Goal: Transaction & Acquisition: Purchase product/service

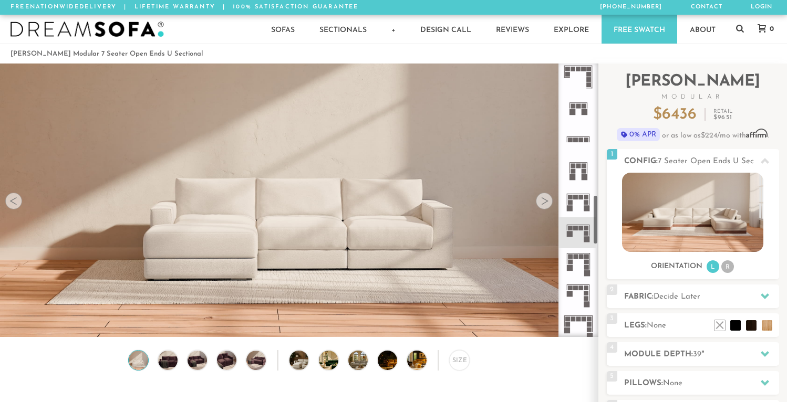
scroll to position [721, 0]
click at [573, 230] on icon at bounding box center [578, 231] width 31 height 31
click at [580, 225] on rect at bounding box center [581, 226] width 5 height 5
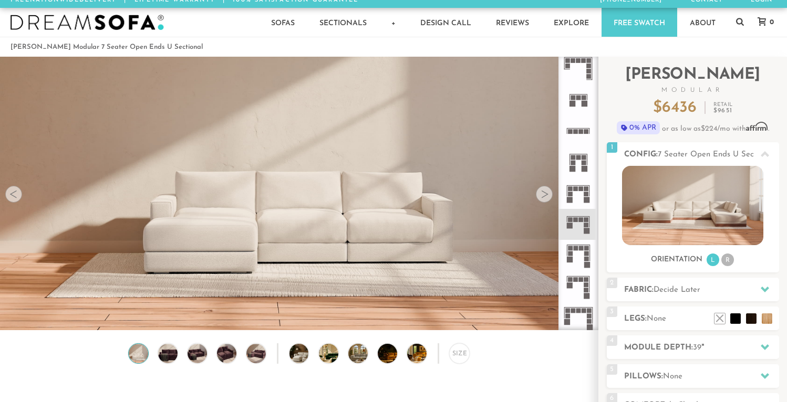
scroll to position [3, 0]
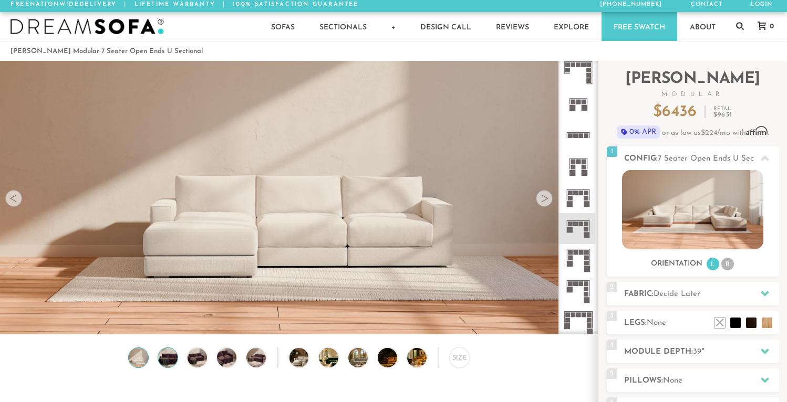
click at [163, 357] on img at bounding box center [167, 357] width 23 height 19
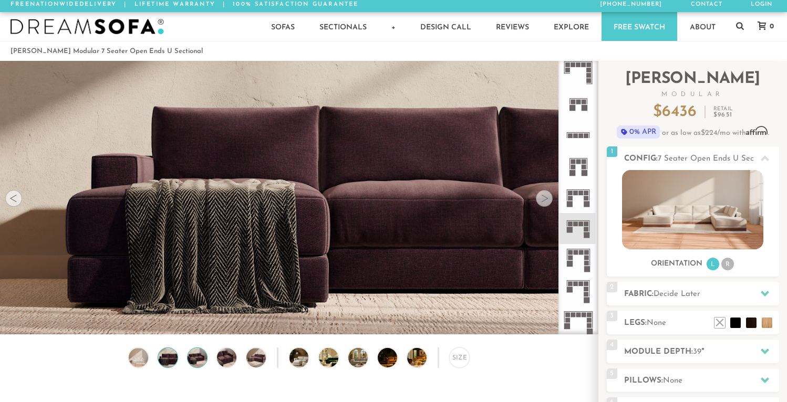
click at [189, 358] on img at bounding box center [196, 357] width 23 height 19
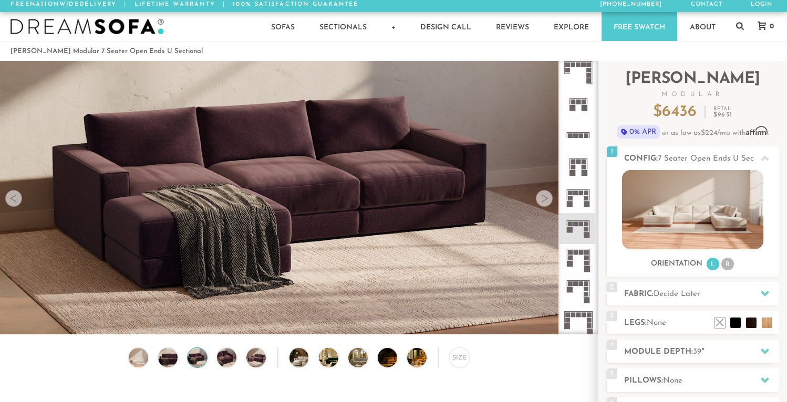
click at [155, 358] on div "Size" at bounding box center [299, 361] width 598 height 26
click at [147, 357] on img at bounding box center [138, 357] width 23 height 19
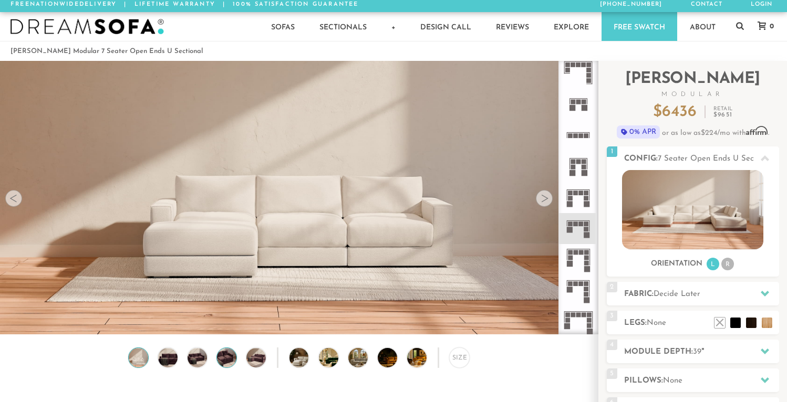
click at [227, 355] on img at bounding box center [226, 357] width 23 height 19
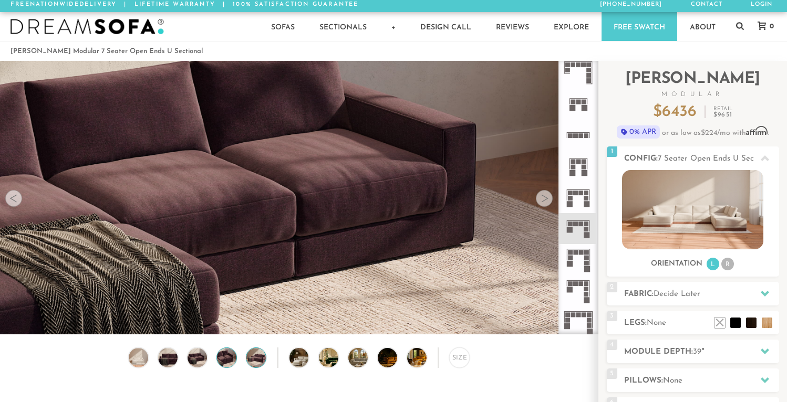
click at [248, 357] on img at bounding box center [255, 357] width 23 height 19
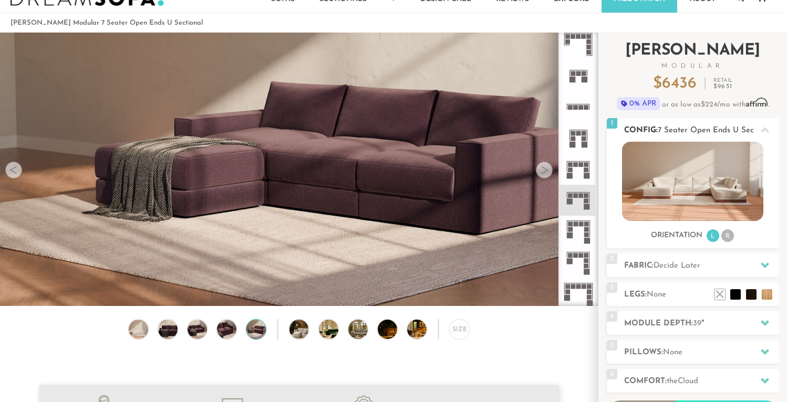
scroll to position [33, 0]
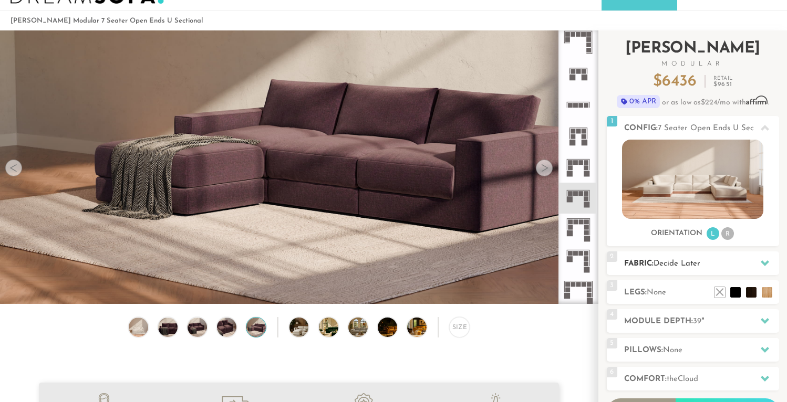
click at [685, 265] on span "Decide Later" at bounding box center [676, 264] width 47 height 8
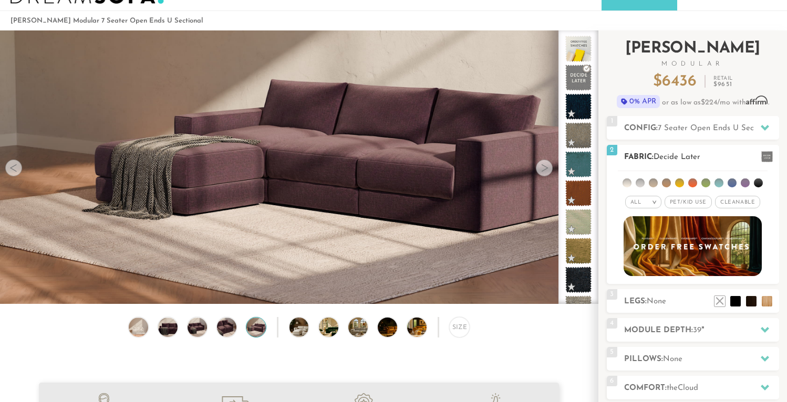
click at [626, 184] on li at bounding box center [626, 183] width 9 height 9
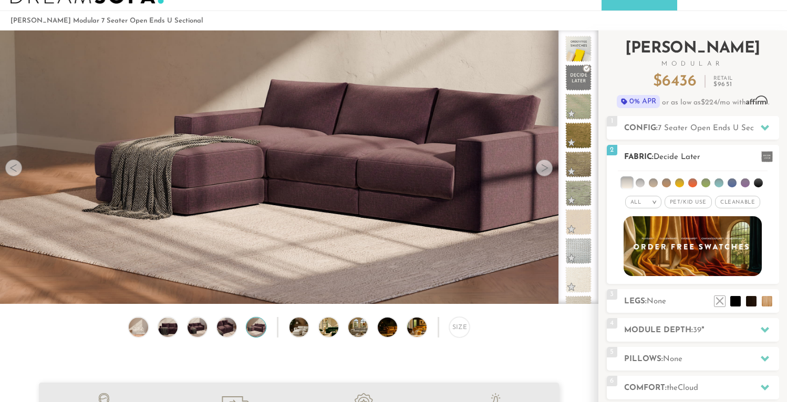
click at [638, 185] on li at bounding box center [640, 183] width 9 height 9
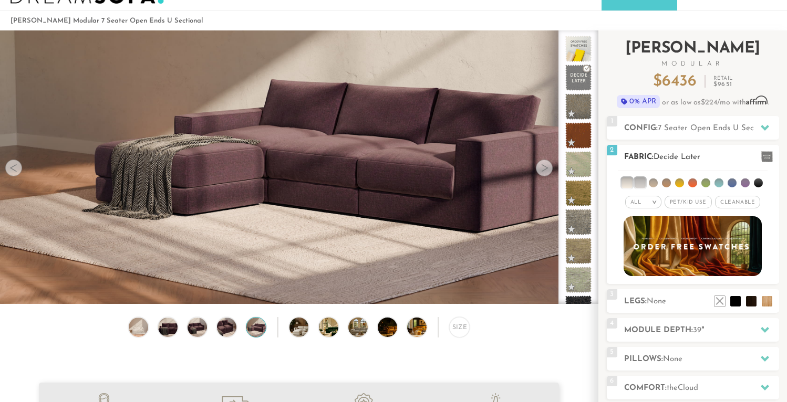
click at [632, 184] on li at bounding box center [626, 183] width 11 height 11
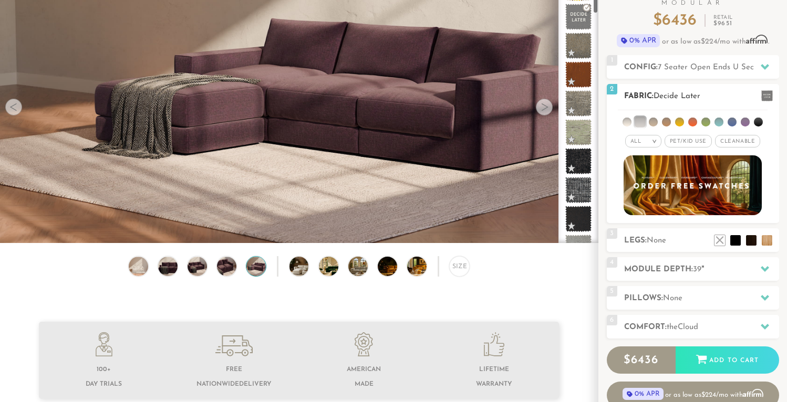
scroll to position [98, 0]
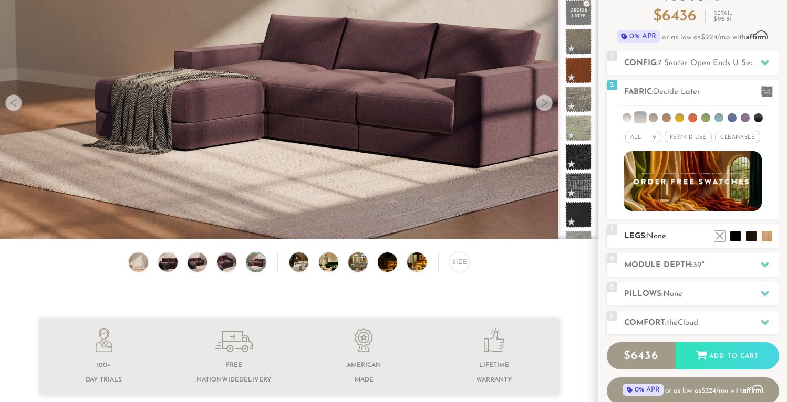
click at [646, 242] on h2 "Legs: None" at bounding box center [701, 237] width 155 height 12
click at [675, 236] on h2 "Legs: None" at bounding box center [701, 237] width 155 height 12
click at [733, 236] on li at bounding box center [720, 221] width 42 height 42
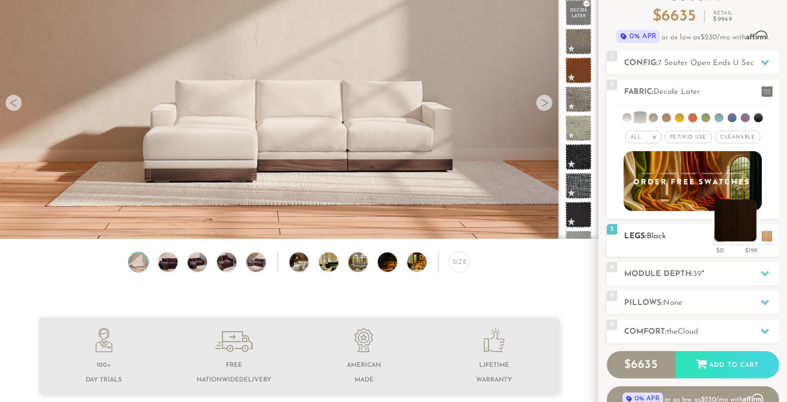
click at [751, 237] on li at bounding box center [735, 221] width 42 height 42
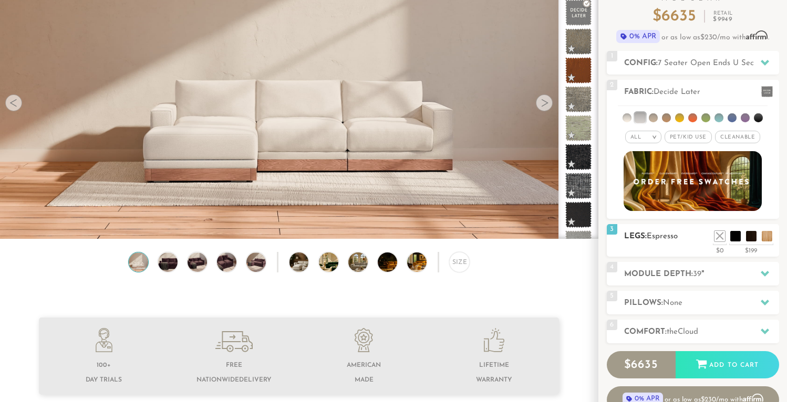
click at [760, 237] on ul at bounding box center [743, 234] width 63 height 16
click at [767, 237] on li at bounding box center [751, 221] width 42 height 42
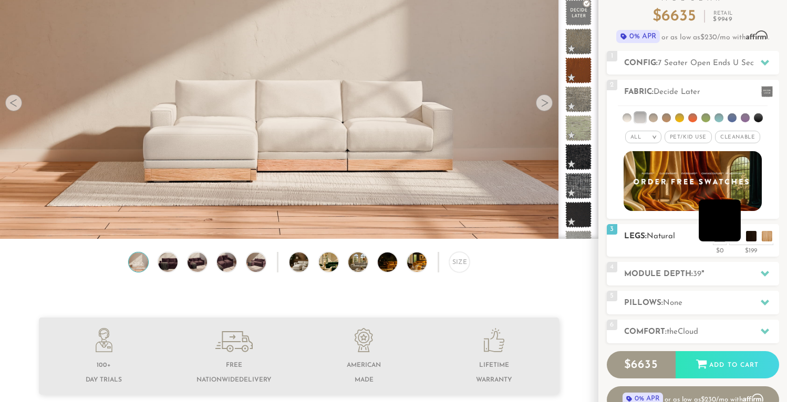
click at [735, 236] on li at bounding box center [720, 221] width 42 height 42
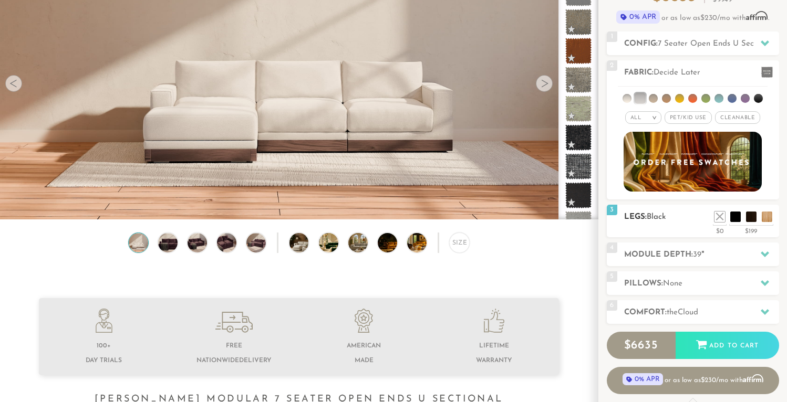
scroll to position [130, 0]
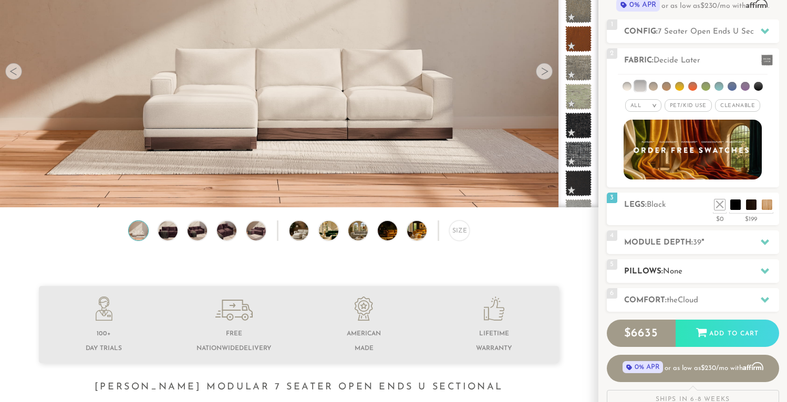
click at [659, 267] on h2 "Pillows: None" at bounding box center [701, 272] width 155 height 12
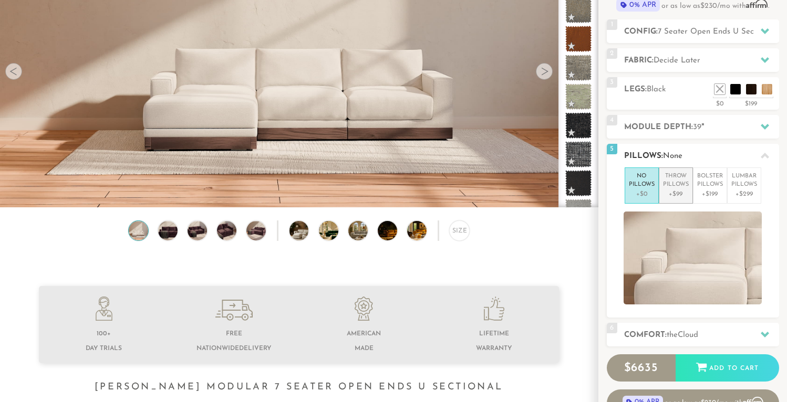
click at [674, 194] on p "+$99" at bounding box center [676, 194] width 26 height 9
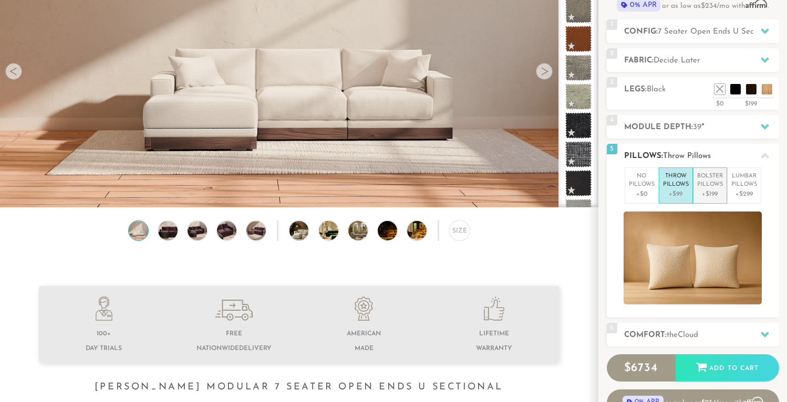
click at [708, 181] on p "Bolster Pillows" at bounding box center [710, 180] width 26 height 17
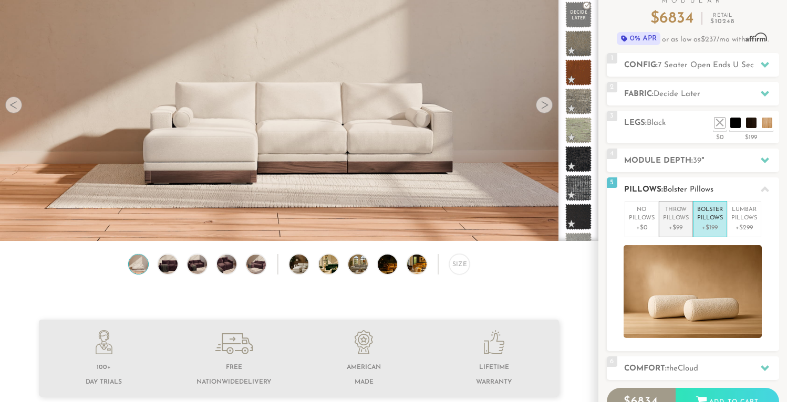
scroll to position [96, 0]
click at [674, 213] on p "Throw Pillows" at bounding box center [676, 214] width 26 height 17
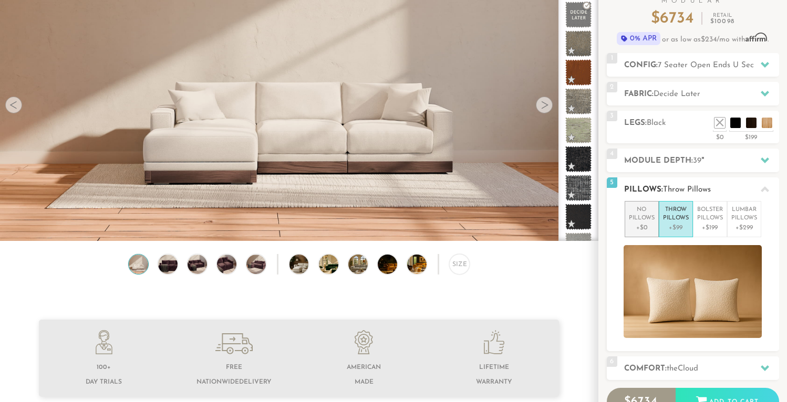
click at [648, 223] on p "+$0" at bounding box center [642, 227] width 26 height 9
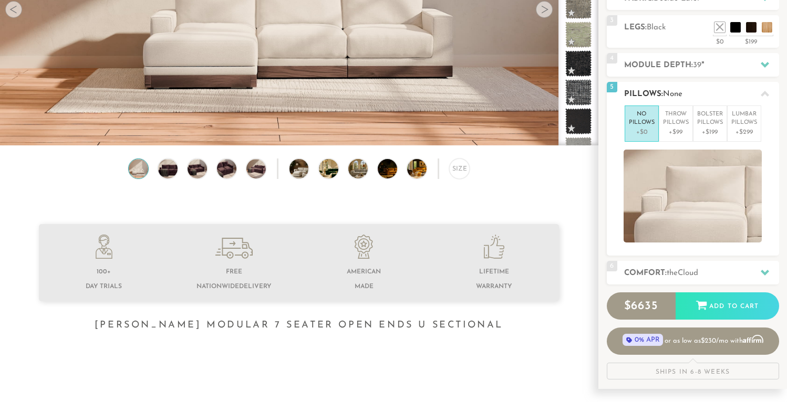
scroll to position [201, 0]
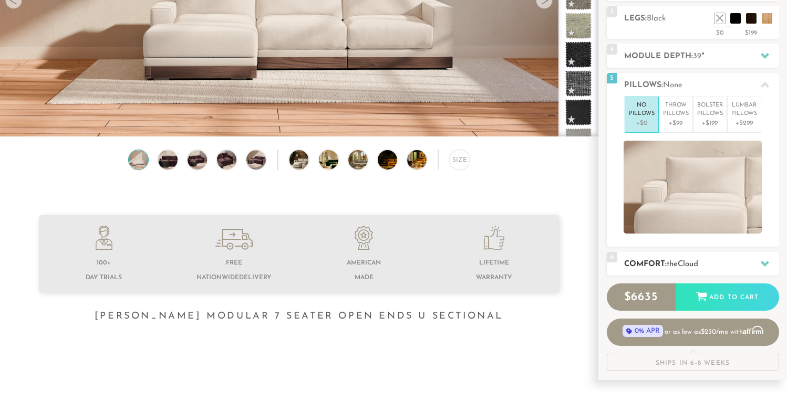
click at [656, 264] on h2 "Comfort: the Cloud" at bounding box center [701, 264] width 155 height 12
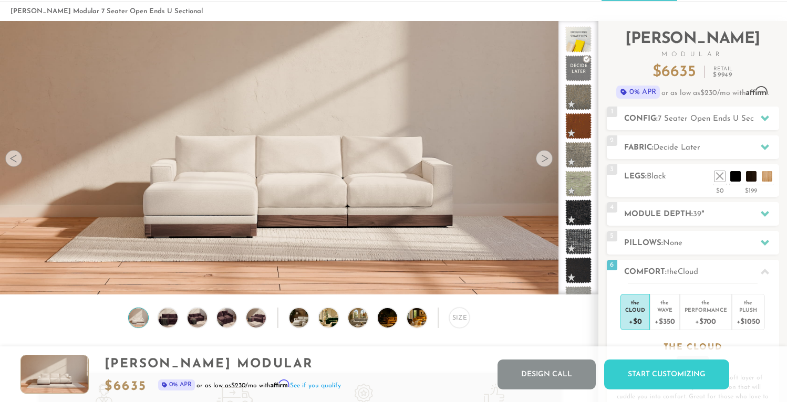
scroll to position [39, 0]
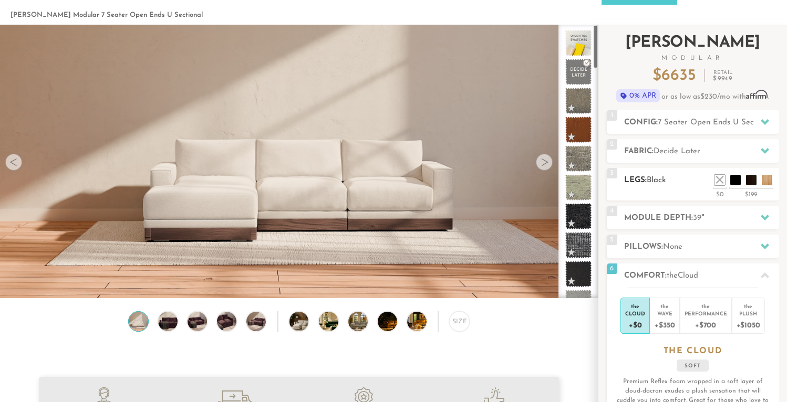
click at [669, 178] on h2 "Legs: Black" at bounding box center [701, 180] width 155 height 12
click at [718, 180] on li at bounding box center [704, 164] width 42 height 42
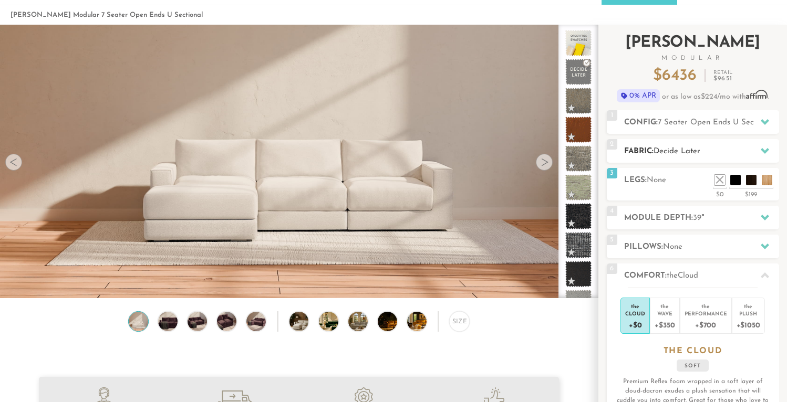
click at [657, 151] on span "Decide Later" at bounding box center [676, 152] width 47 height 8
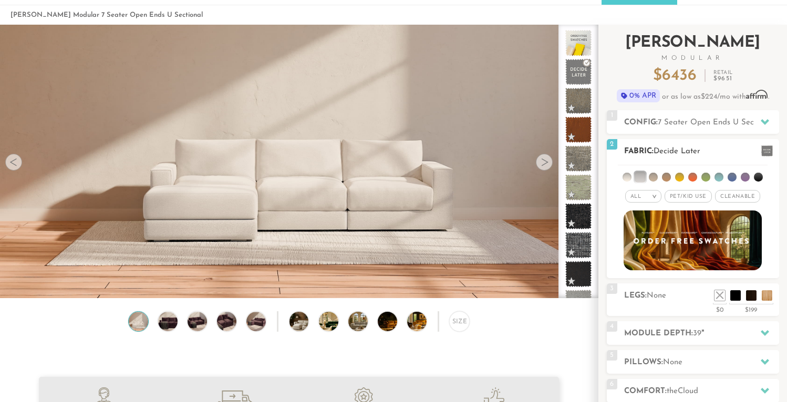
click at [655, 179] on li at bounding box center [653, 177] width 9 height 9
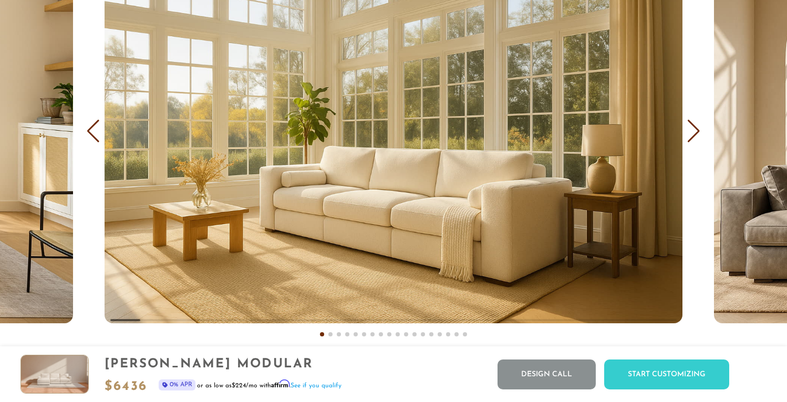
scroll to position [6321, 0]
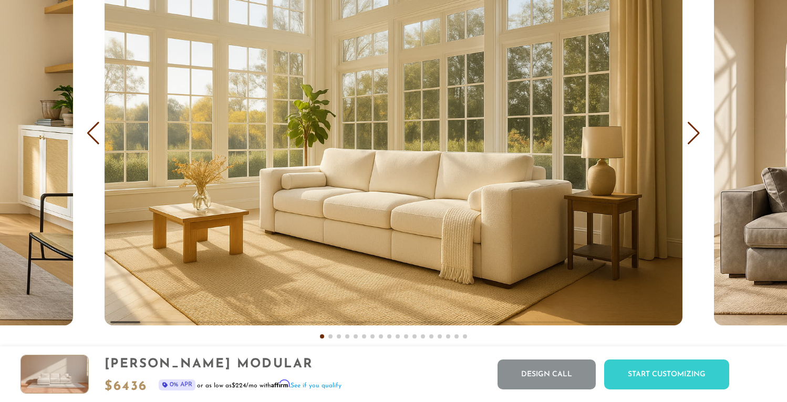
click at [699, 132] on div "Next slide" at bounding box center [694, 133] width 14 height 23
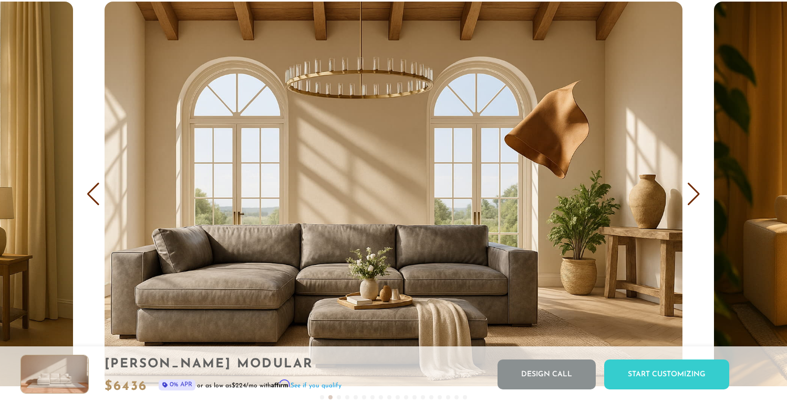
scroll to position [6253, 1]
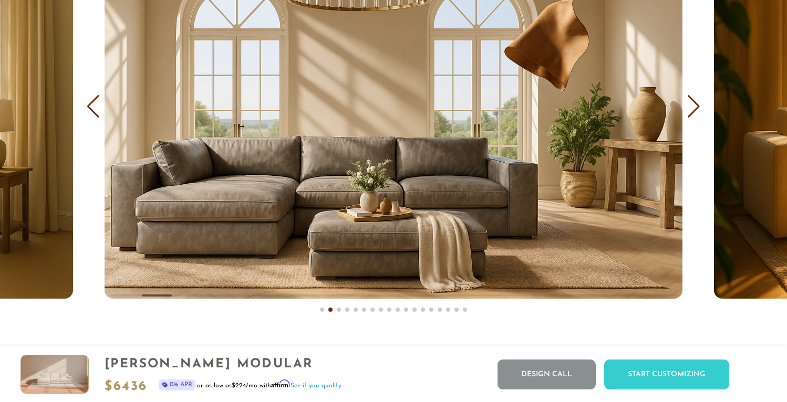
click at [478, 230] on img "2 / 18" at bounding box center [394, 106] width 578 height 385
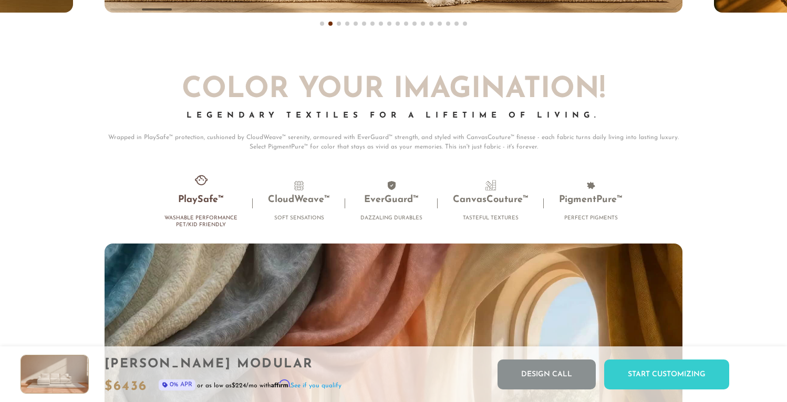
scroll to position [6612, 0]
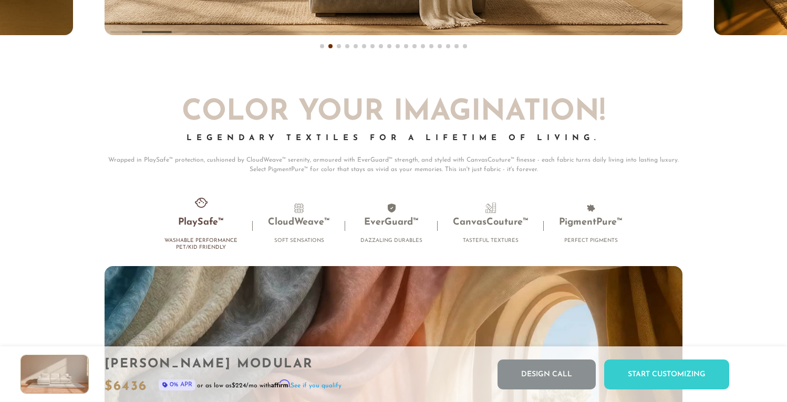
click at [199, 218] on li "PlaySafe™ Washable Performance Pet/Kid Friendly" at bounding box center [200, 229] width 103 height 53
click at [213, 228] on h3 "PlaySafe™" at bounding box center [200, 223] width 73 height 12
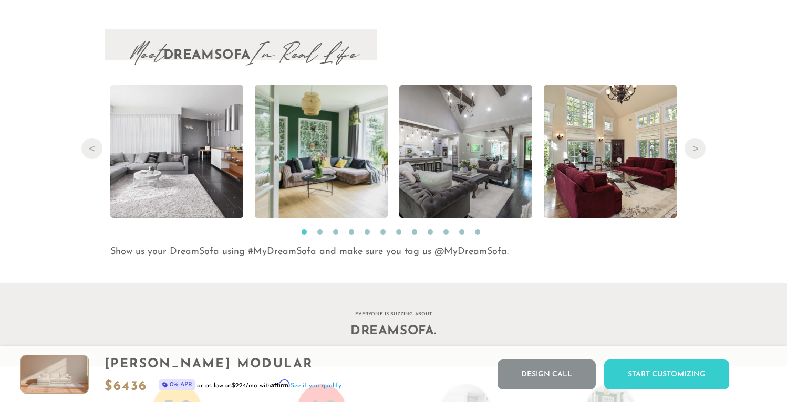
scroll to position [10795, 0]
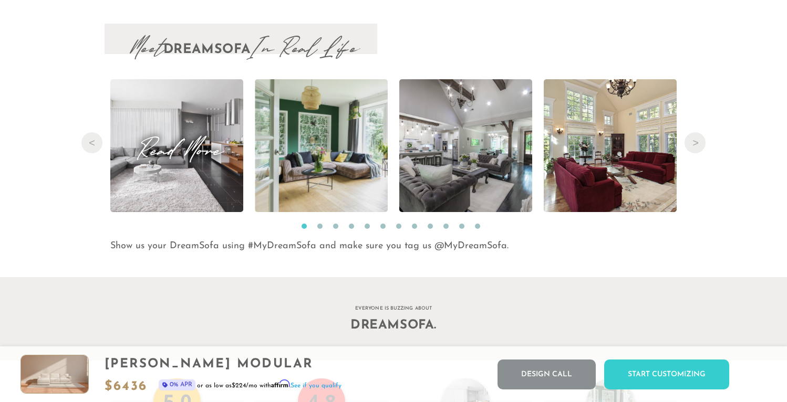
click at [167, 183] on img at bounding box center [177, 145] width 200 height 133
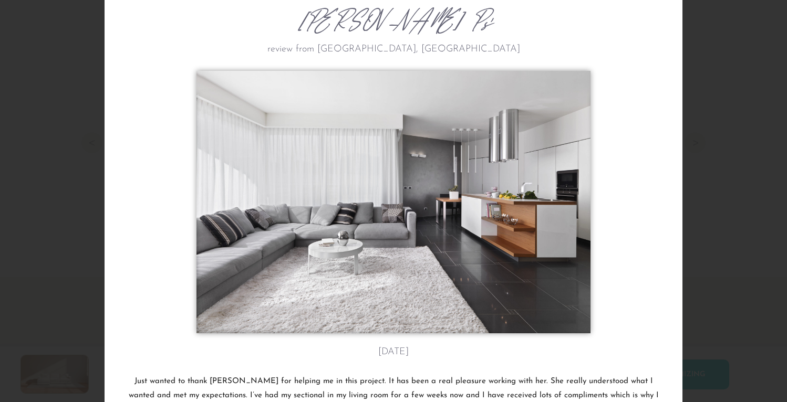
scroll to position [54, 0]
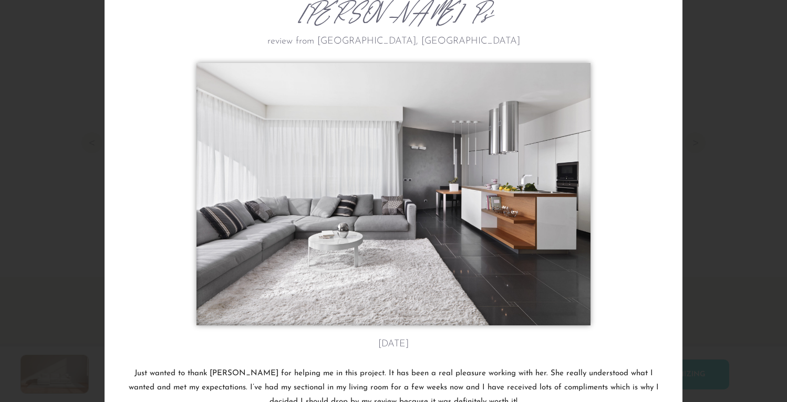
click at [630, 178] on div at bounding box center [394, 197] width 532 height 268
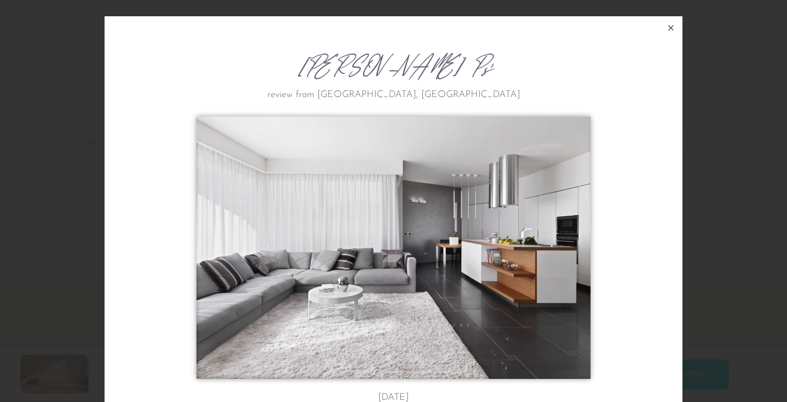
scroll to position [0, 0]
click at [671, 23] on icon at bounding box center [670, 28] width 13 height 13
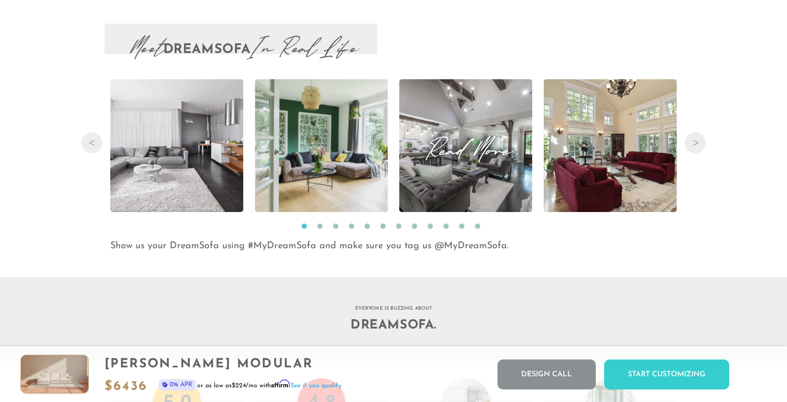
click at [474, 173] on img at bounding box center [465, 145] width 199 height 133
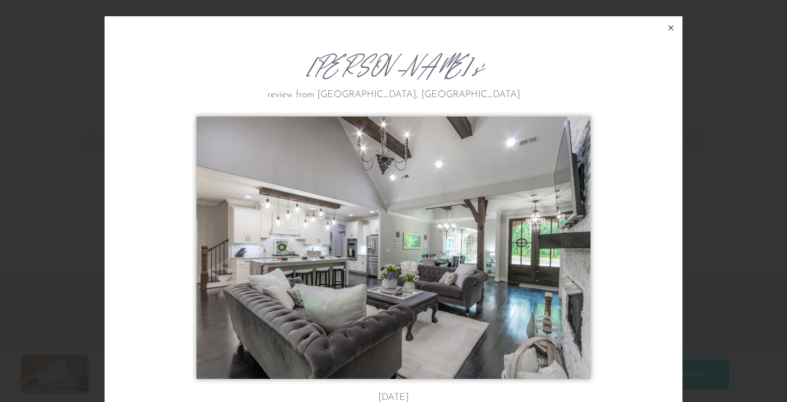
click at [668, 26] on icon at bounding box center [670, 28] width 13 height 13
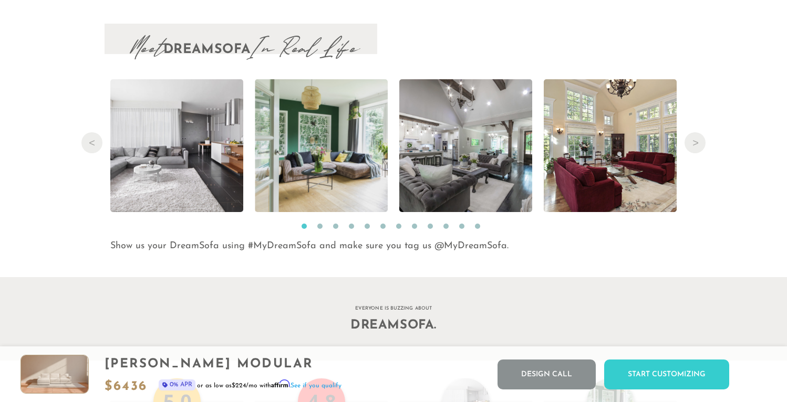
click at [319, 223] on ul "1 2 3 4 5 6 7 8 9 10 11 12" at bounding box center [394, 225] width 578 height 17
click at [319, 226] on button "2" at bounding box center [319, 226] width 5 height 5
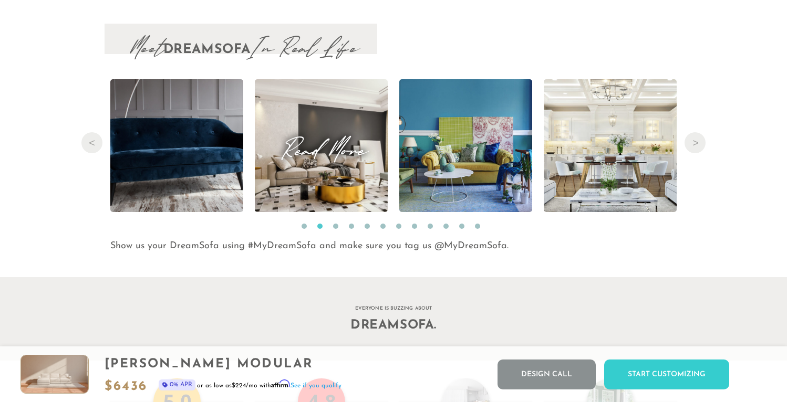
click at [334, 165] on img at bounding box center [321, 145] width 239 height 133
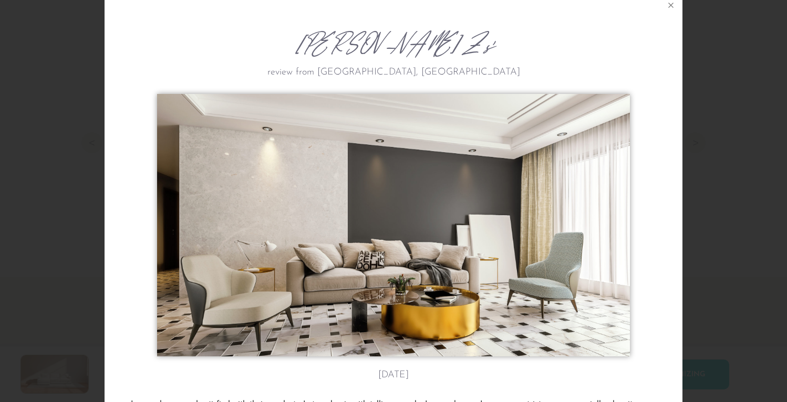
scroll to position [7, 0]
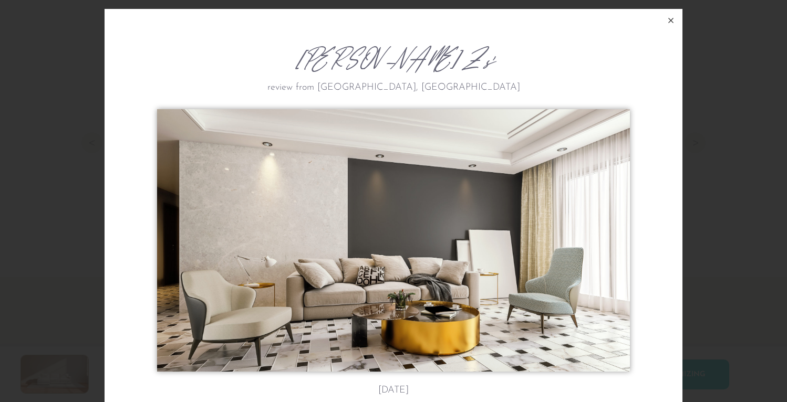
click at [668, 20] on icon at bounding box center [670, 20] width 13 height 13
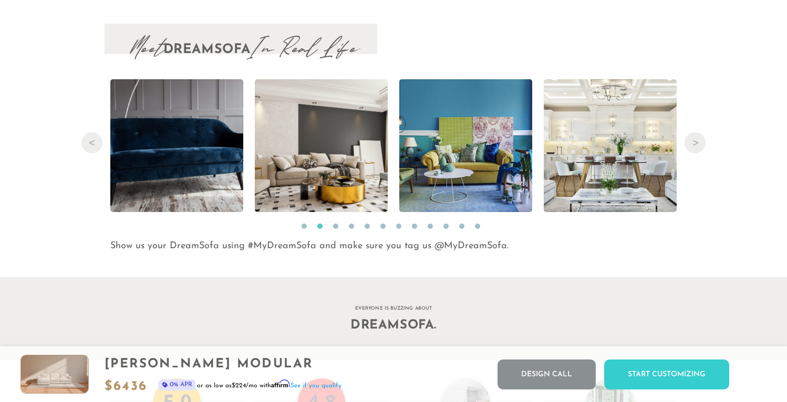
click at [350, 228] on button "4" at bounding box center [351, 226] width 5 height 5
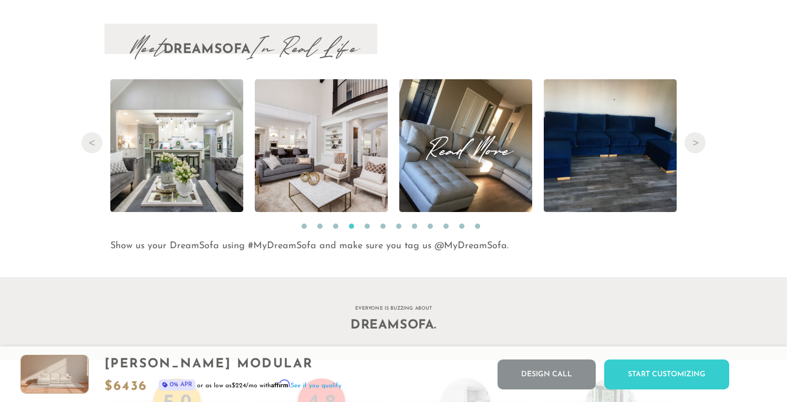
click at [470, 153] on span "Read More" at bounding box center [465, 146] width 133 height 14
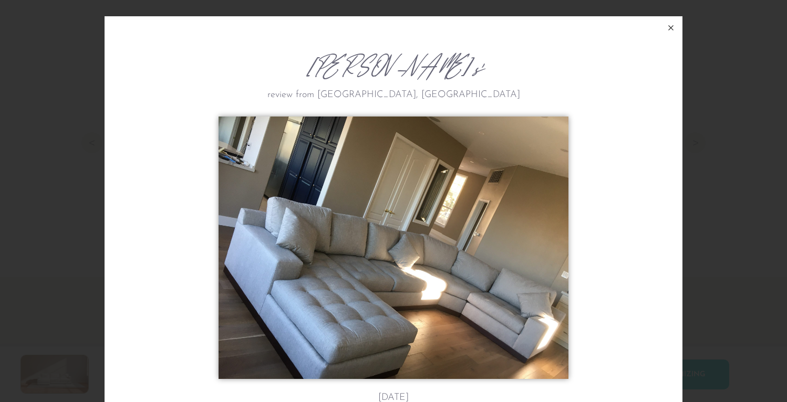
scroll to position [0, 0]
click at [670, 27] on icon at bounding box center [671, 28] width 5 height 5
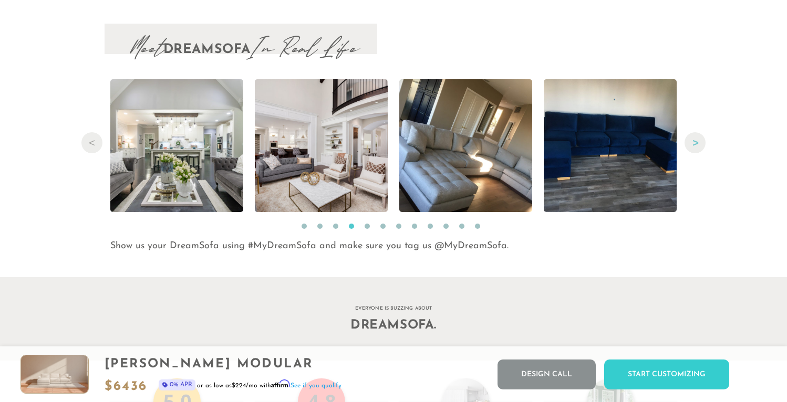
click at [697, 144] on button "Next" at bounding box center [694, 142] width 21 height 21
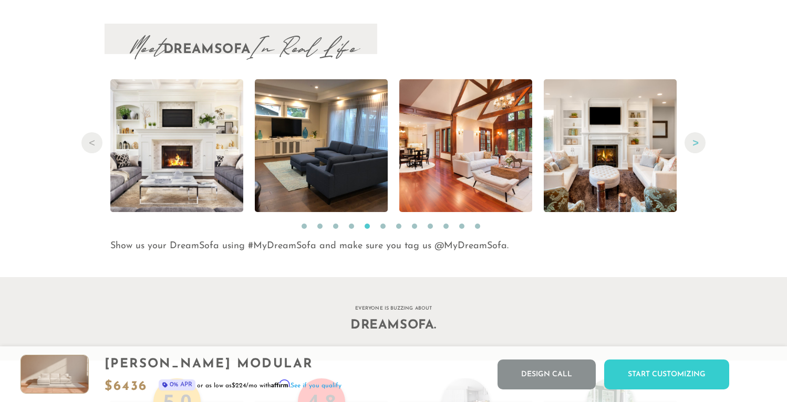
click at [697, 144] on button "Next" at bounding box center [694, 142] width 21 height 21
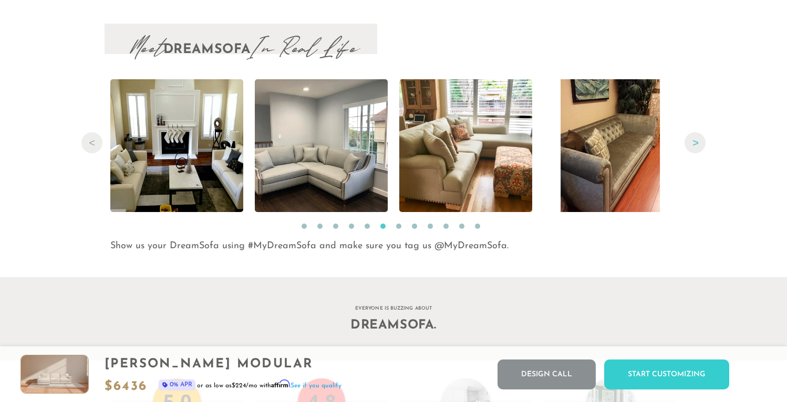
click at [698, 144] on button "Next" at bounding box center [694, 142] width 21 height 21
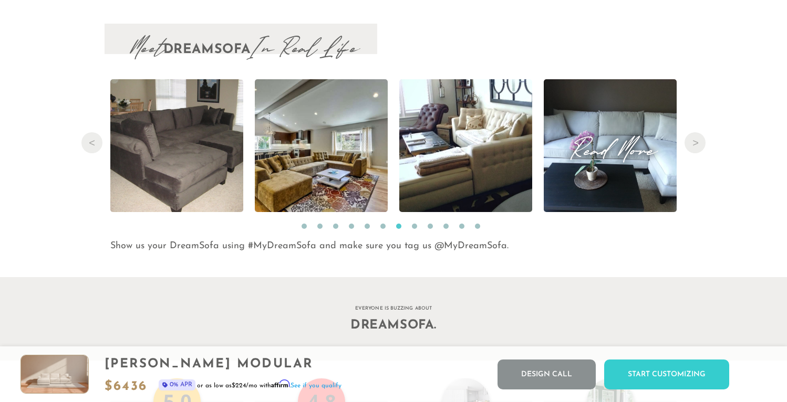
click at [647, 148] on span "Read More" at bounding box center [610, 146] width 133 height 14
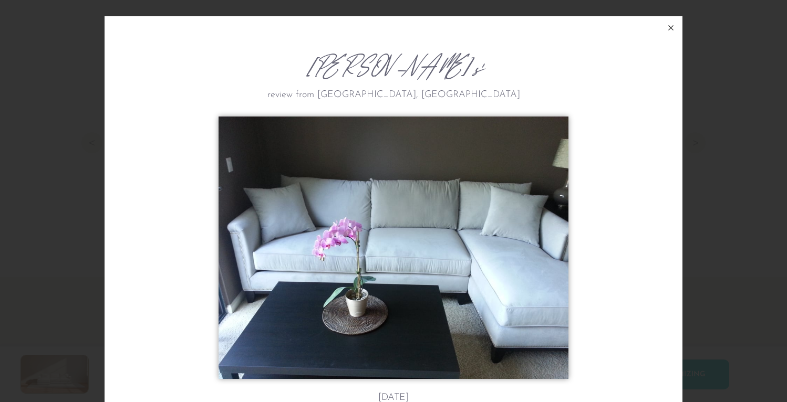
click at [665, 26] on icon at bounding box center [670, 28] width 13 height 13
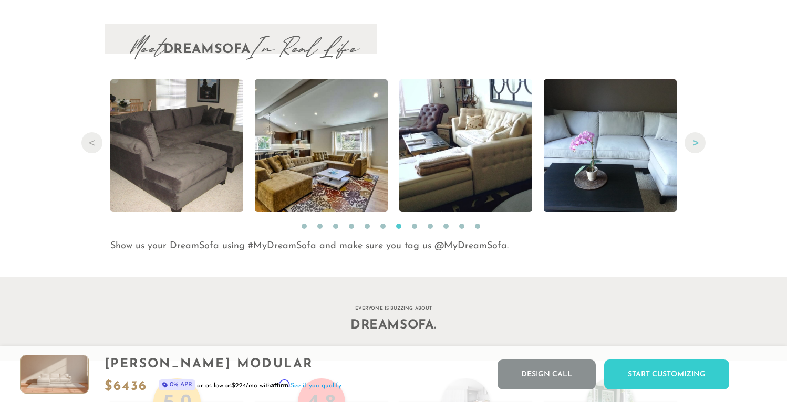
click at [694, 147] on button "Next" at bounding box center [694, 142] width 21 height 21
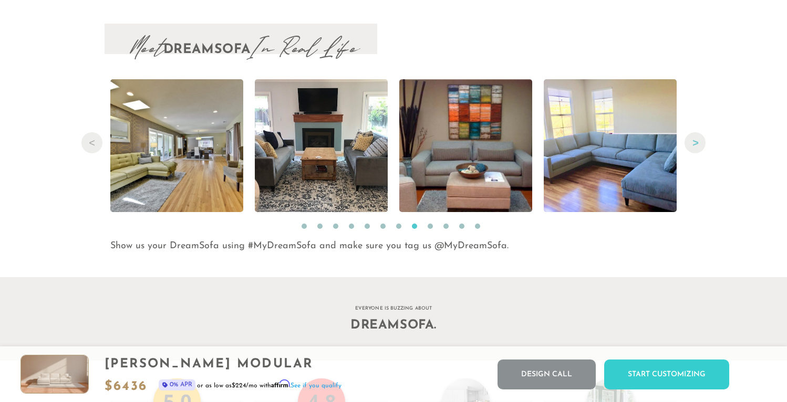
click at [694, 147] on button "Next" at bounding box center [694, 142] width 21 height 21
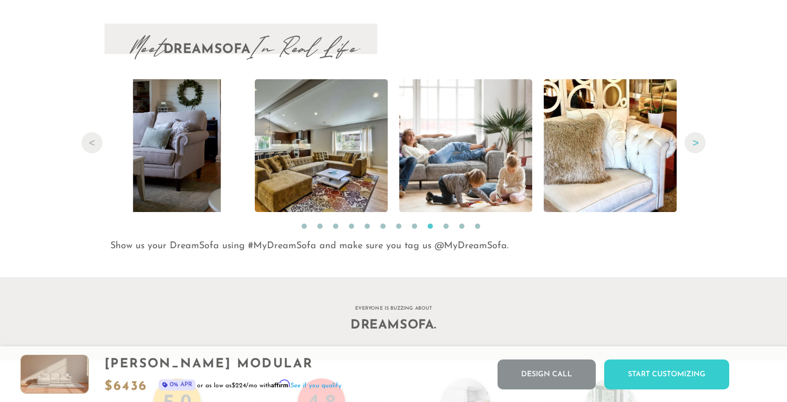
click at [694, 147] on button "Next" at bounding box center [694, 142] width 21 height 21
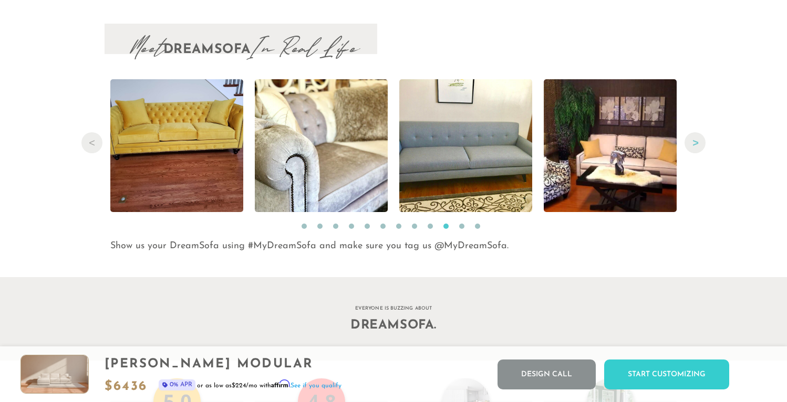
click at [694, 147] on button "Next" at bounding box center [694, 142] width 21 height 21
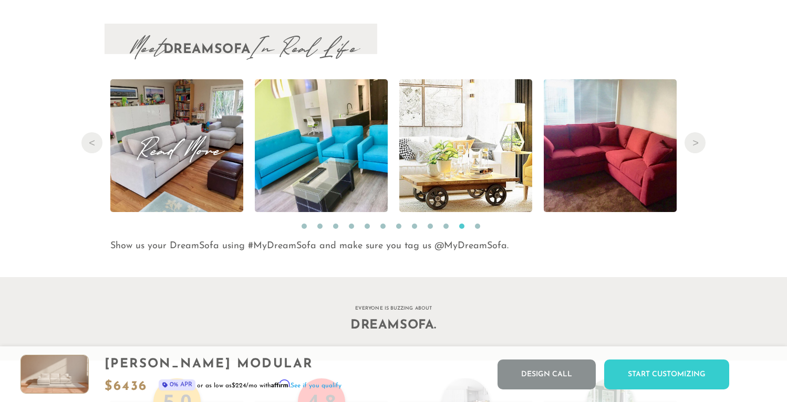
click at [191, 184] on img at bounding box center [176, 145] width 177 height 133
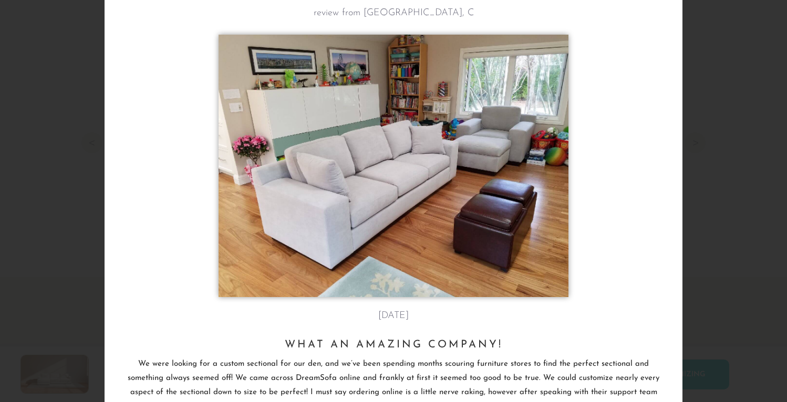
scroll to position [66, 0]
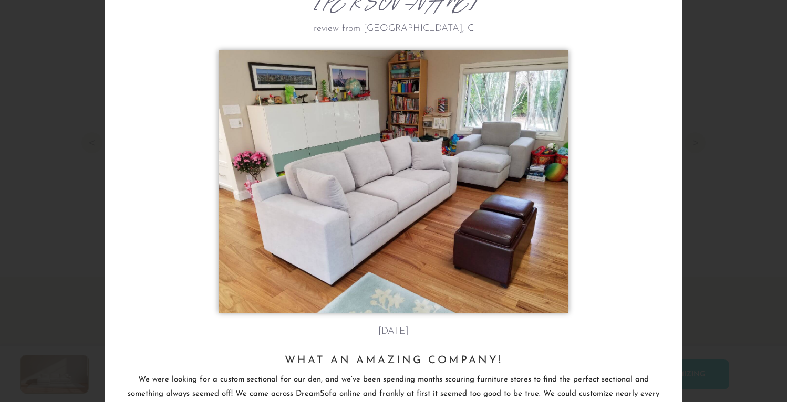
click at [693, 62] on div "[PERSON_NAME] review from [GEOGRAPHIC_DATA], C [DATE] What an amazing company!" at bounding box center [393, 201] width 787 height 402
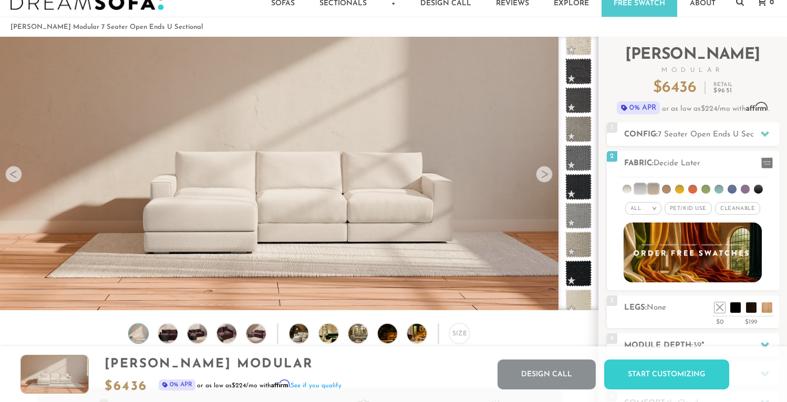
scroll to position [49, 0]
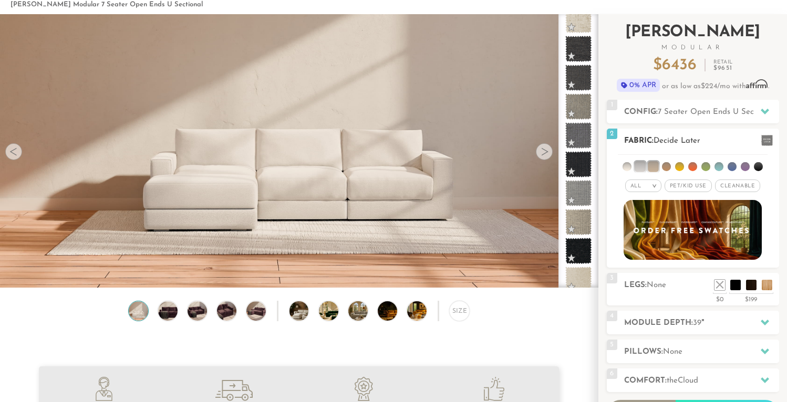
click at [693, 186] on span "Pet/Kid Use x" at bounding box center [687, 186] width 47 height 13
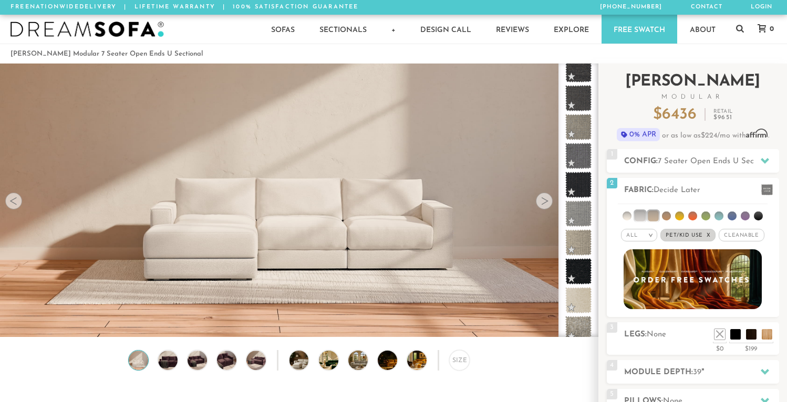
scroll to position [0, 0]
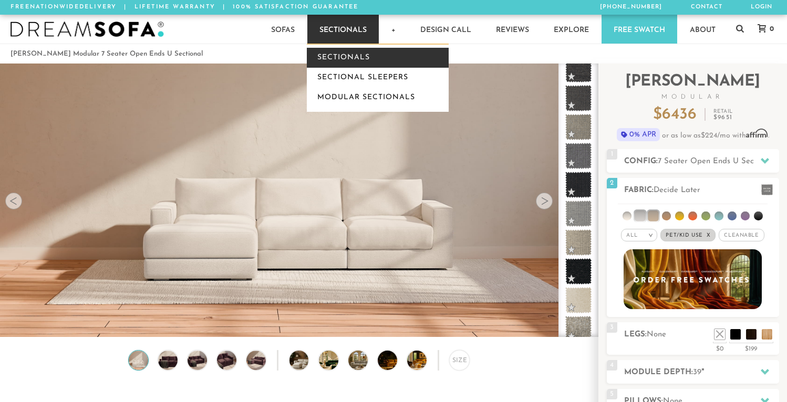
click at [334, 57] on link "Sectionals" at bounding box center [378, 58] width 142 height 20
